Goal: Task Accomplishment & Management: Manage account settings

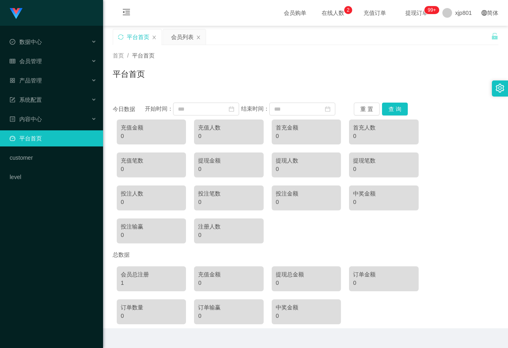
click at [58, 136] on link "平台首页" at bounding box center [53, 138] width 87 height 16
click at [69, 65] on div "会员管理" at bounding box center [51, 61] width 103 height 16
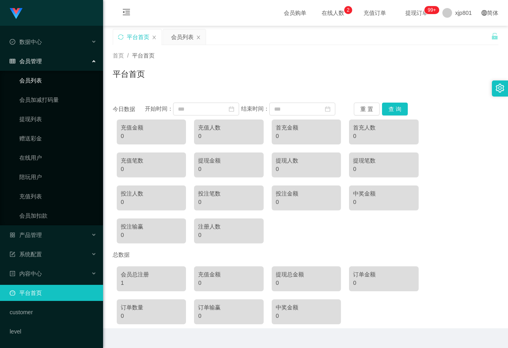
click at [67, 85] on link "会员列表" at bounding box center [57, 80] width 77 height 16
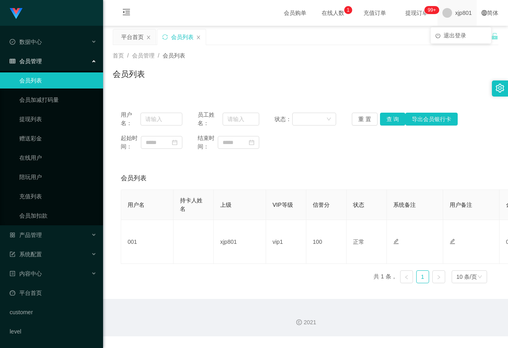
click at [459, 20] on span "xjp801" at bounding box center [463, 13] width 17 height 26
click at [454, 34] on span "退出登录" at bounding box center [455, 35] width 23 height 6
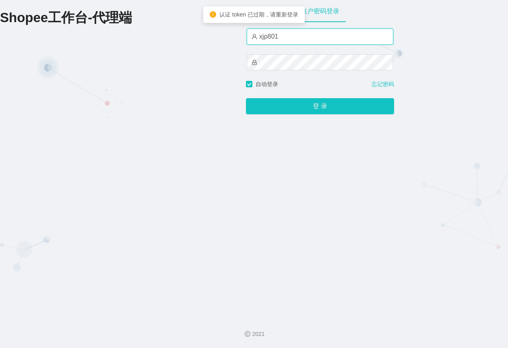
click at [301, 35] on input "xjp801" at bounding box center [320, 37] width 147 height 16
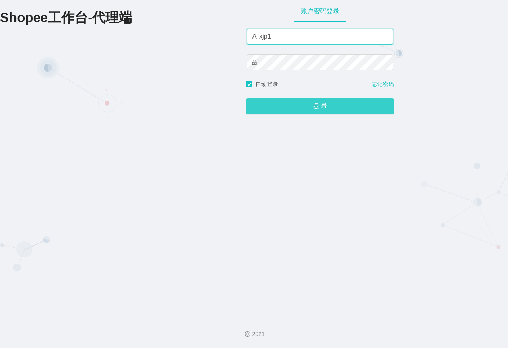
type input "xjp1"
click at [279, 103] on button "登 录" at bounding box center [320, 106] width 148 height 16
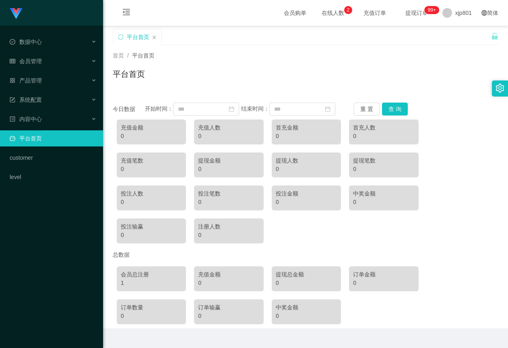
click at [57, 134] on link "平台首页" at bounding box center [53, 138] width 87 height 16
click at [52, 59] on div "会员管理" at bounding box center [51, 61] width 103 height 16
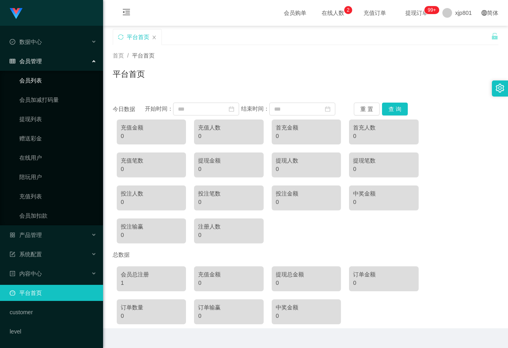
click at [50, 81] on link "会员列表" at bounding box center [57, 80] width 77 height 16
